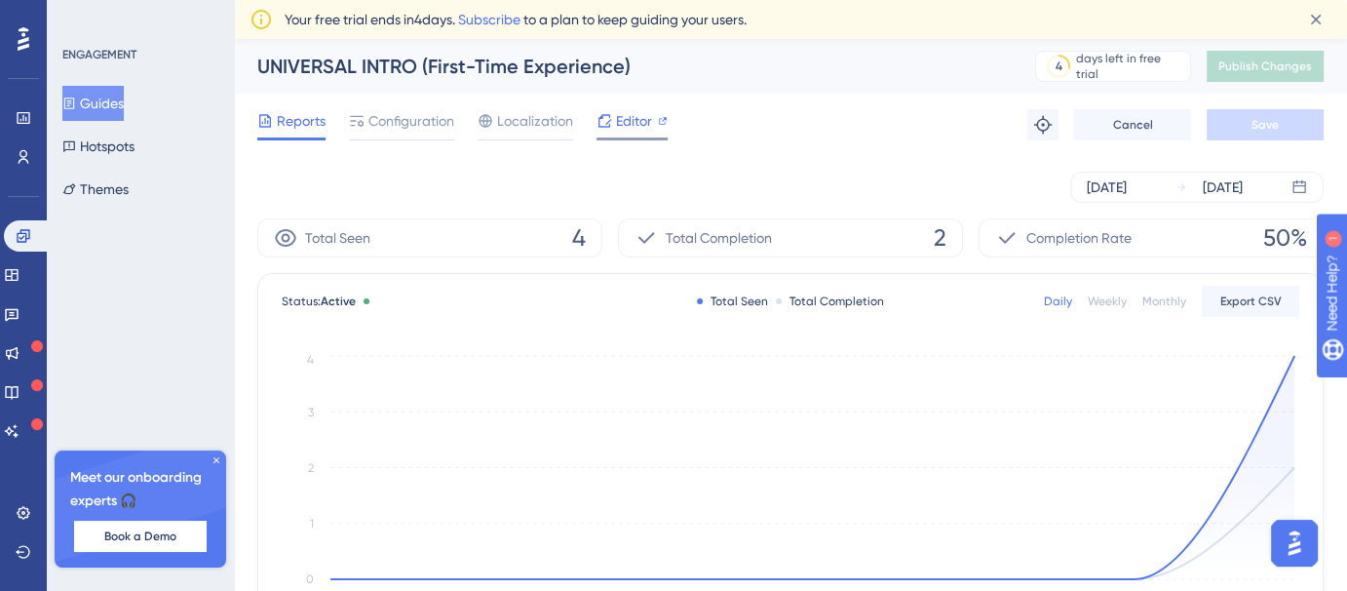
click at [607, 116] on icon at bounding box center [604, 121] width 16 height 16
click at [113, 105] on button "Guides" at bounding box center [92, 103] width 61 height 35
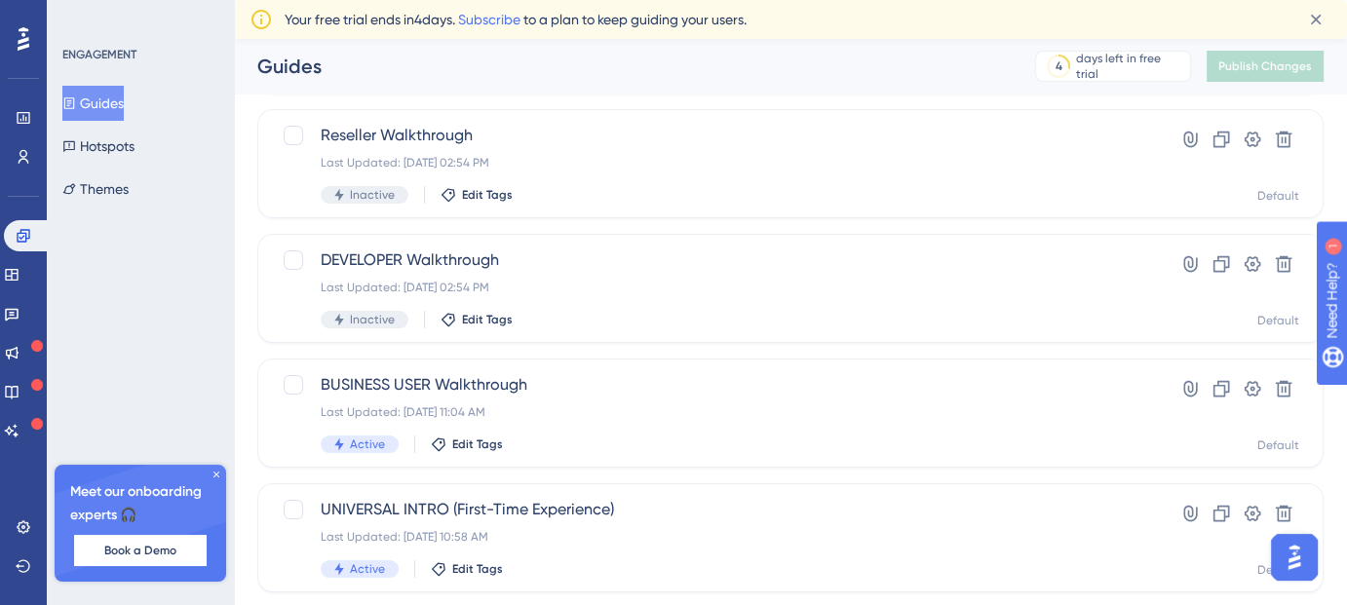
scroll to position [244, 0]
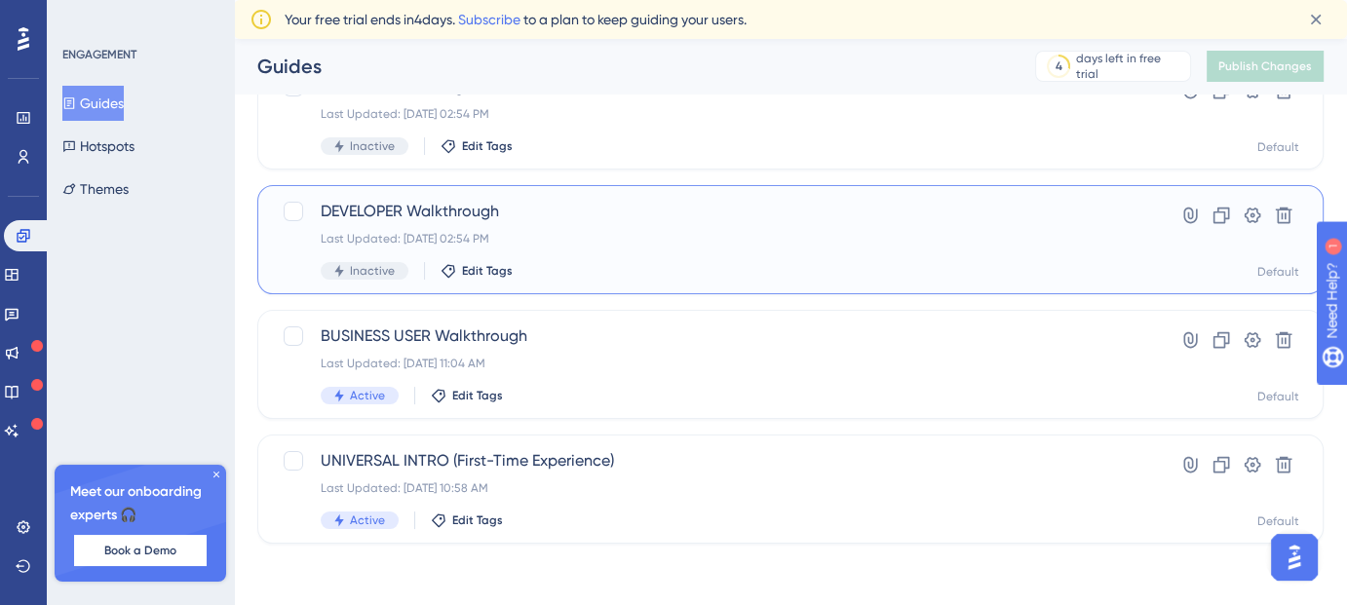
click at [441, 219] on span "DEVELOPER Walkthrough" at bounding box center [712, 211] width 783 height 23
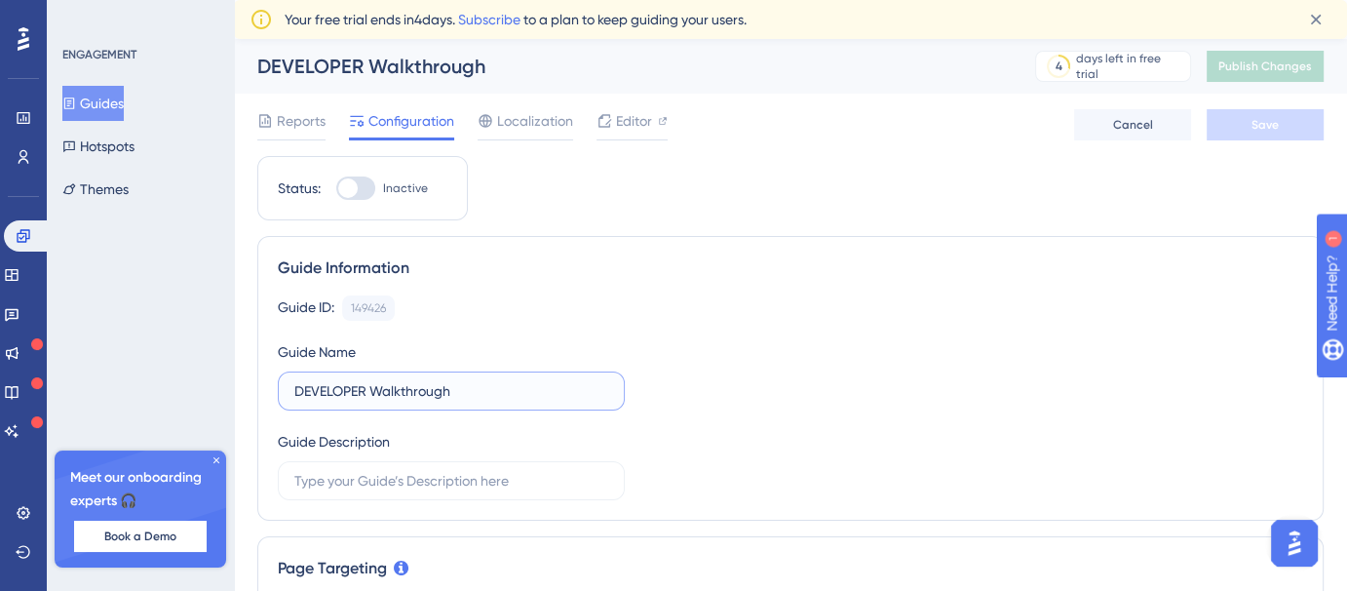
click at [469, 390] on input "DEVELOPER Walkthrough" at bounding box center [451, 390] width 314 height 21
